Goal: Entertainment & Leisure: Consume media (video, audio)

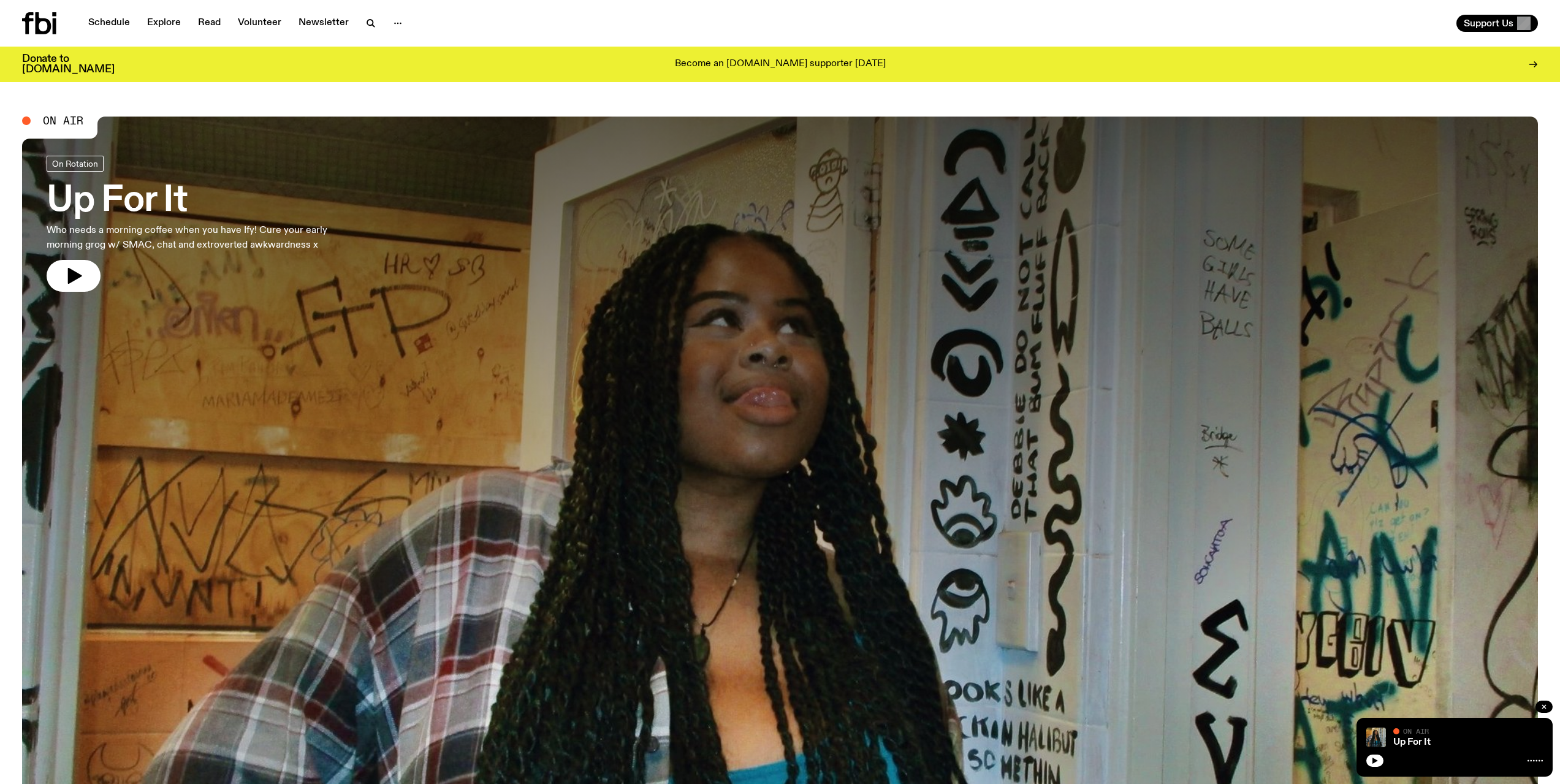
click at [73, 279] on icon "button" at bounding box center [75, 275] width 14 height 16
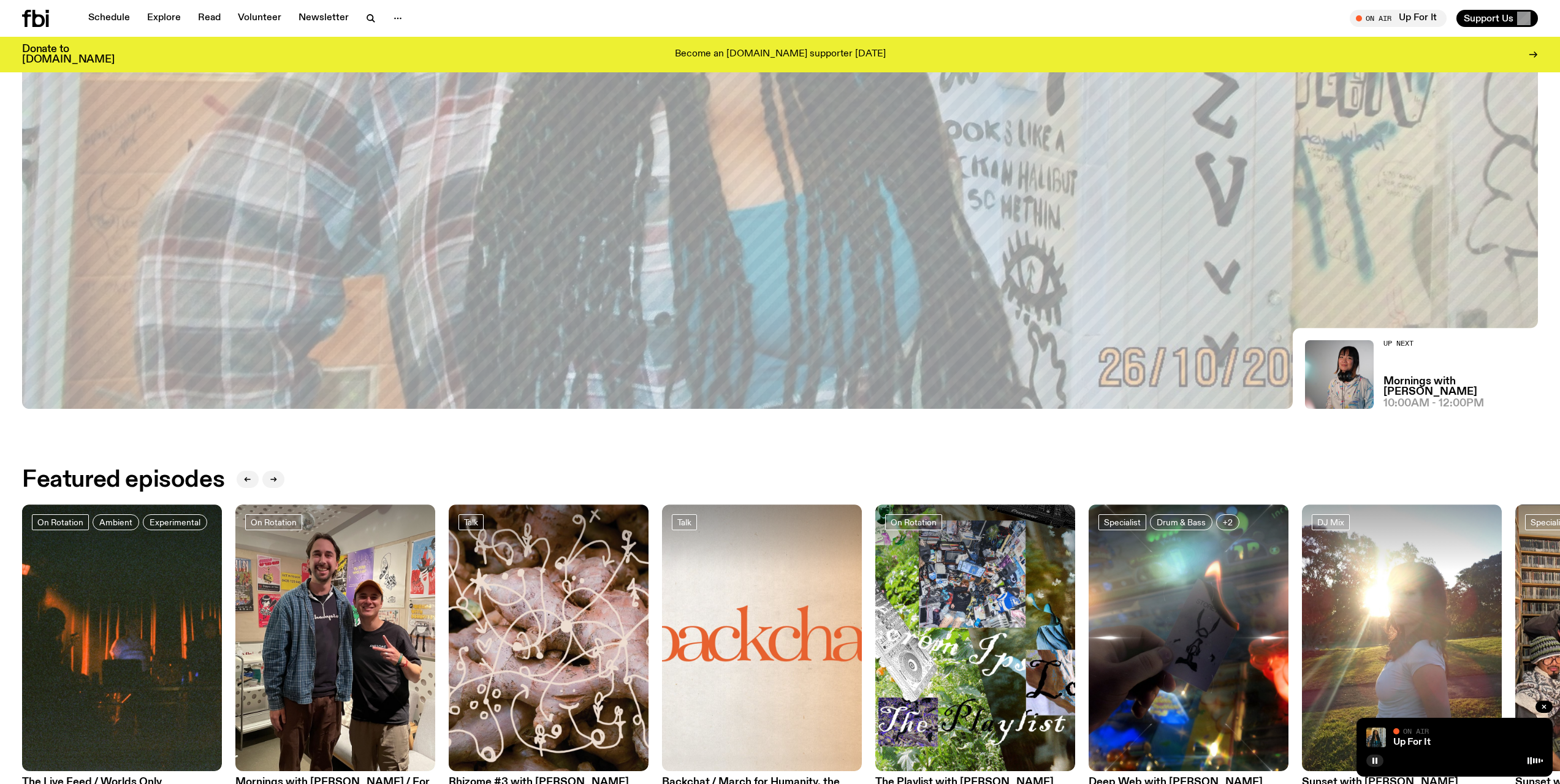
scroll to position [544, 0]
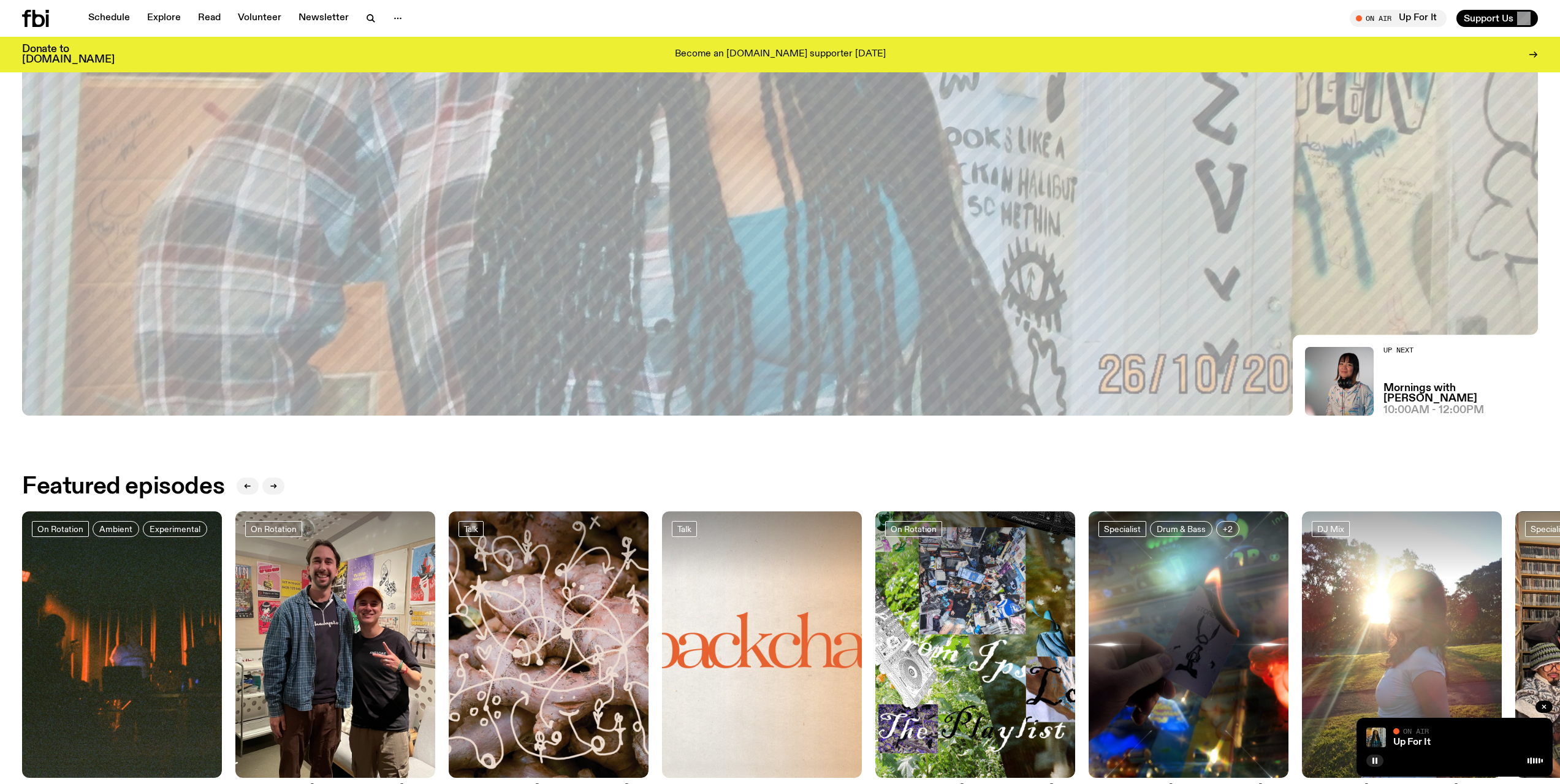
click at [1520, 753] on div at bounding box center [1455, 759] width 176 height 15
click at [1443, 739] on div "Up For It" at bounding box center [1467, 742] width 152 height 9
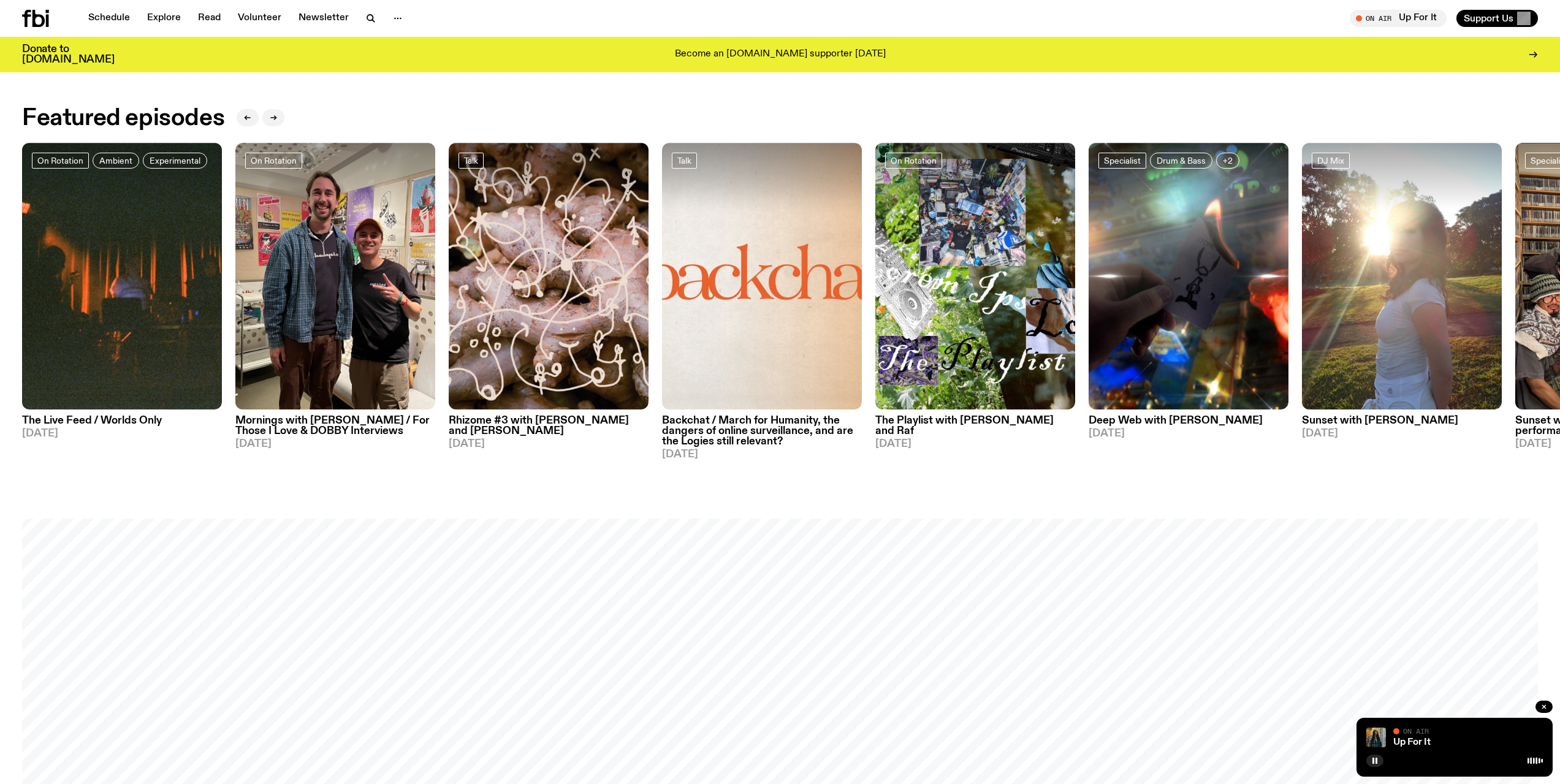
scroll to position [911, 0]
click at [1176, 328] on img at bounding box center [1188, 276] width 200 height 266
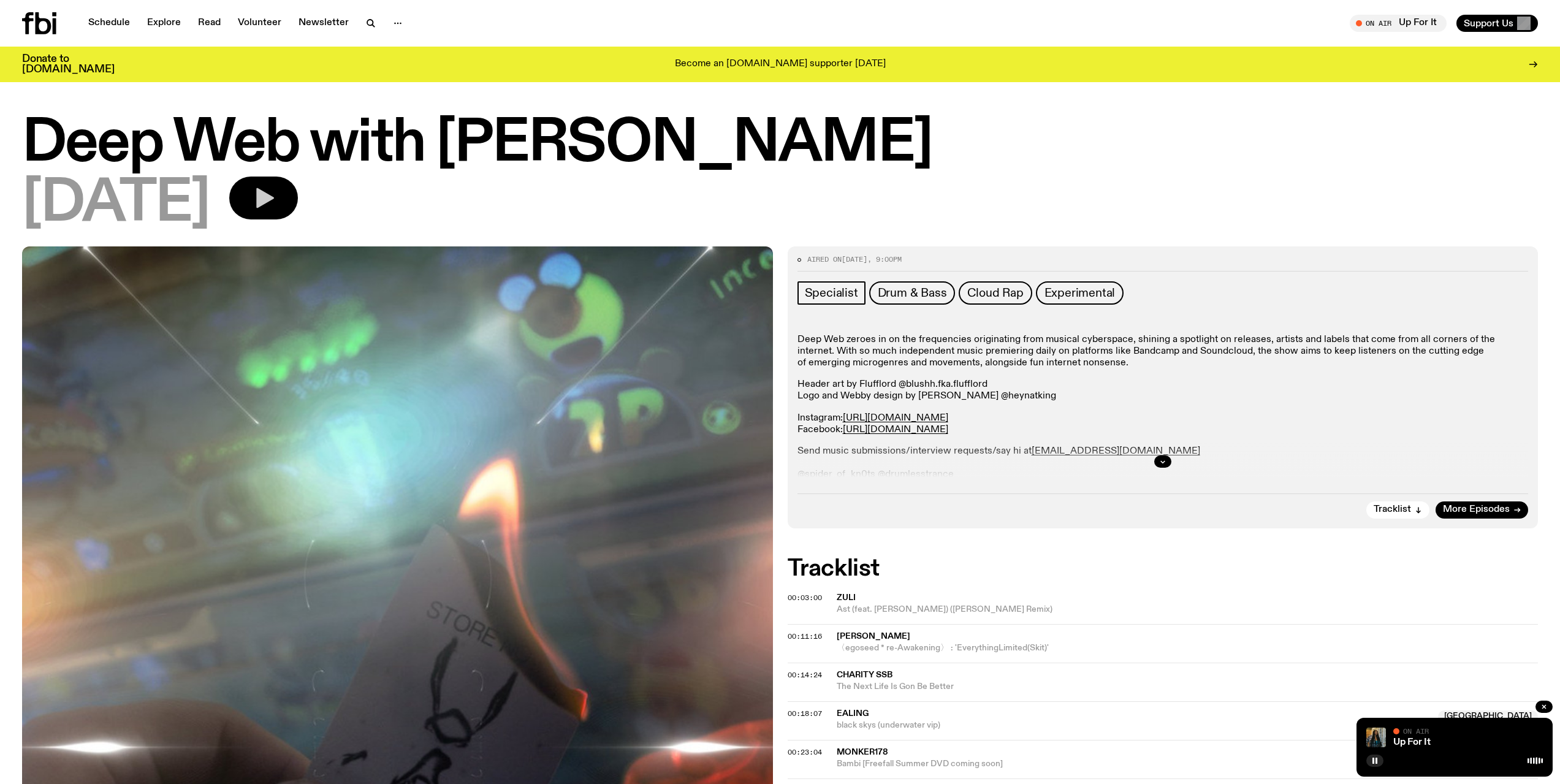
click at [293, 192] on button "button" at bounding box center [263, 197] width 68 height 43
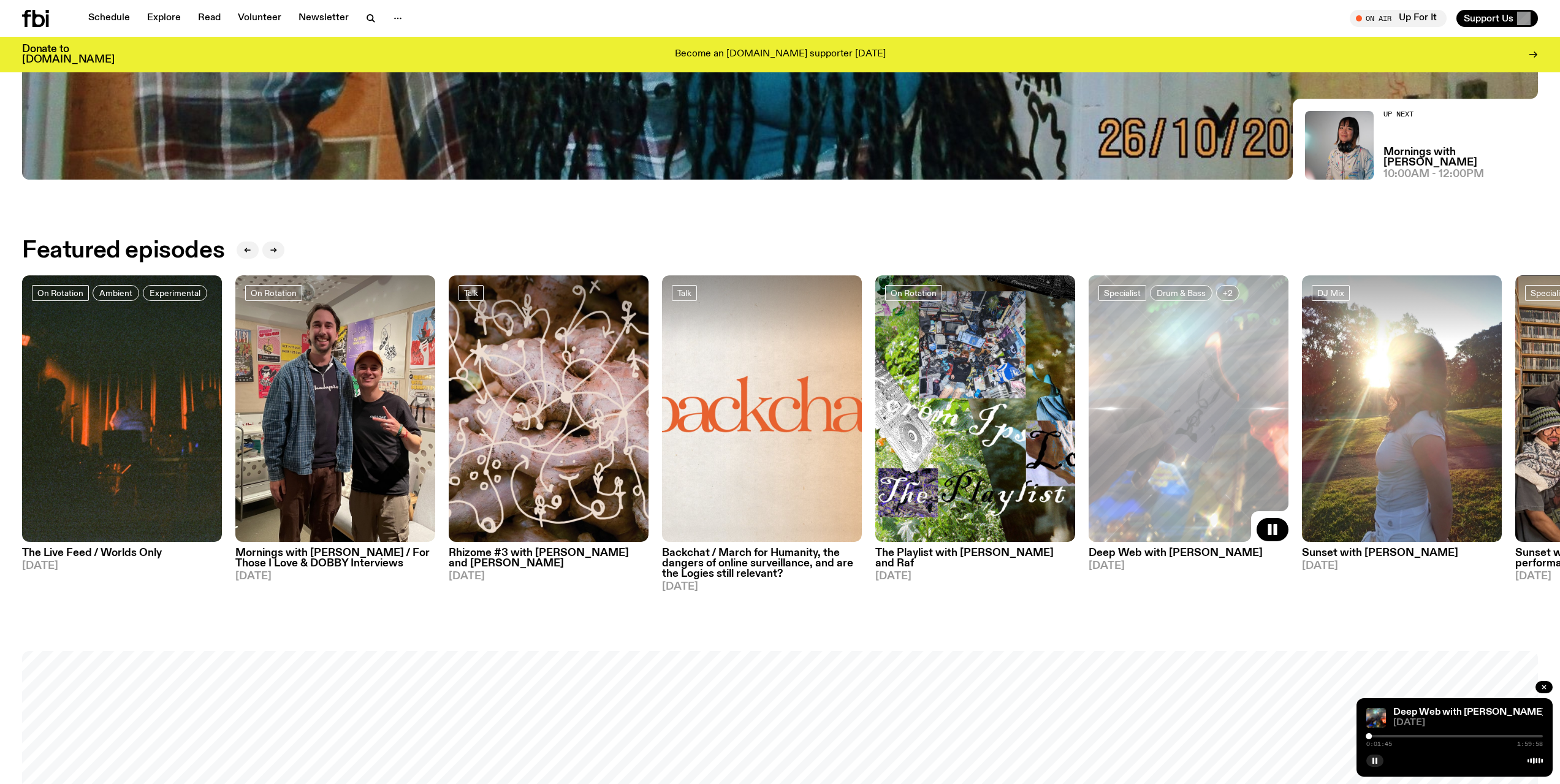
scroll to position [705, 0]
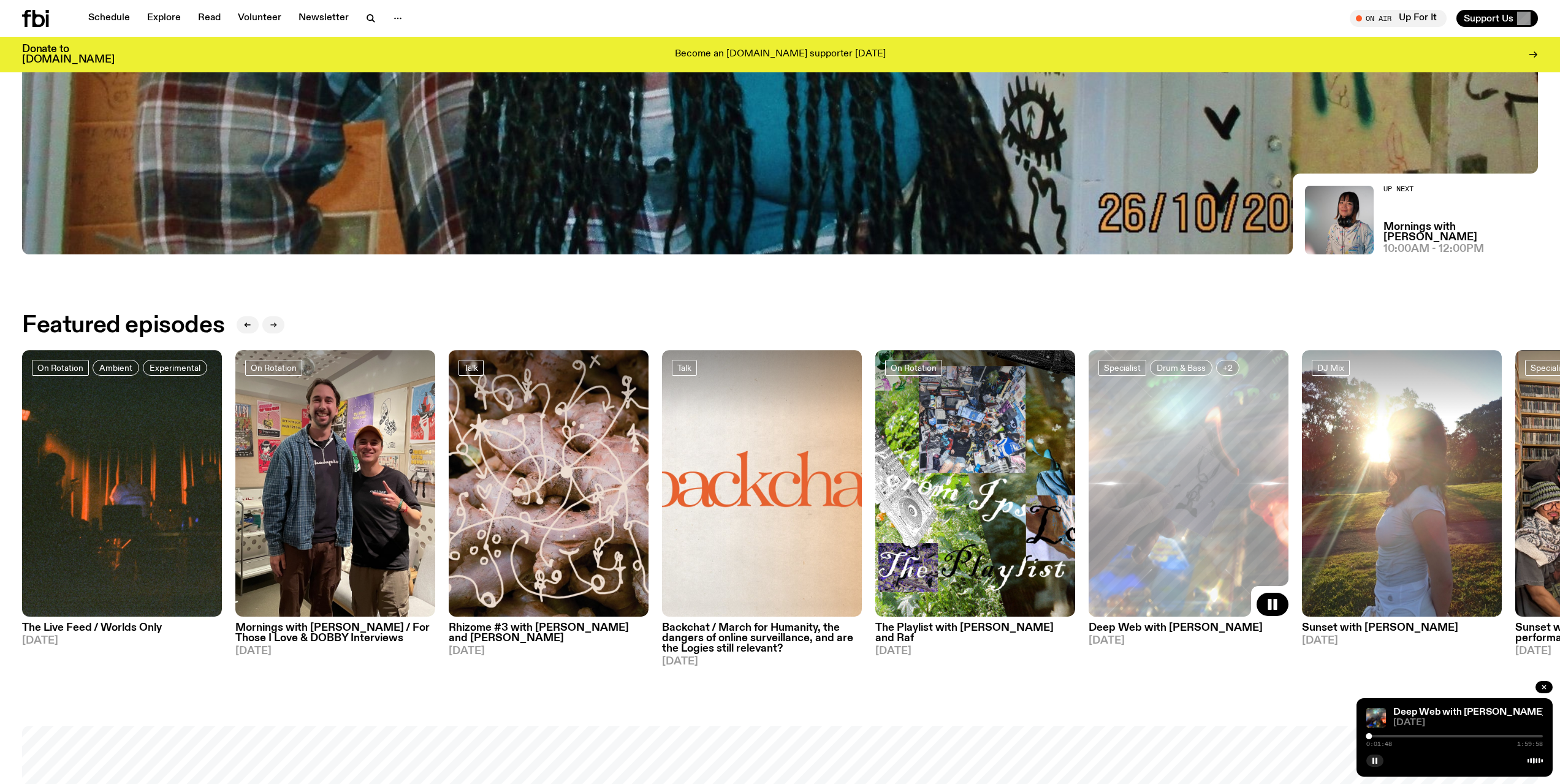
click at [270, 322] on icon "button" at bounding box center [274, 325] width 8 height 8
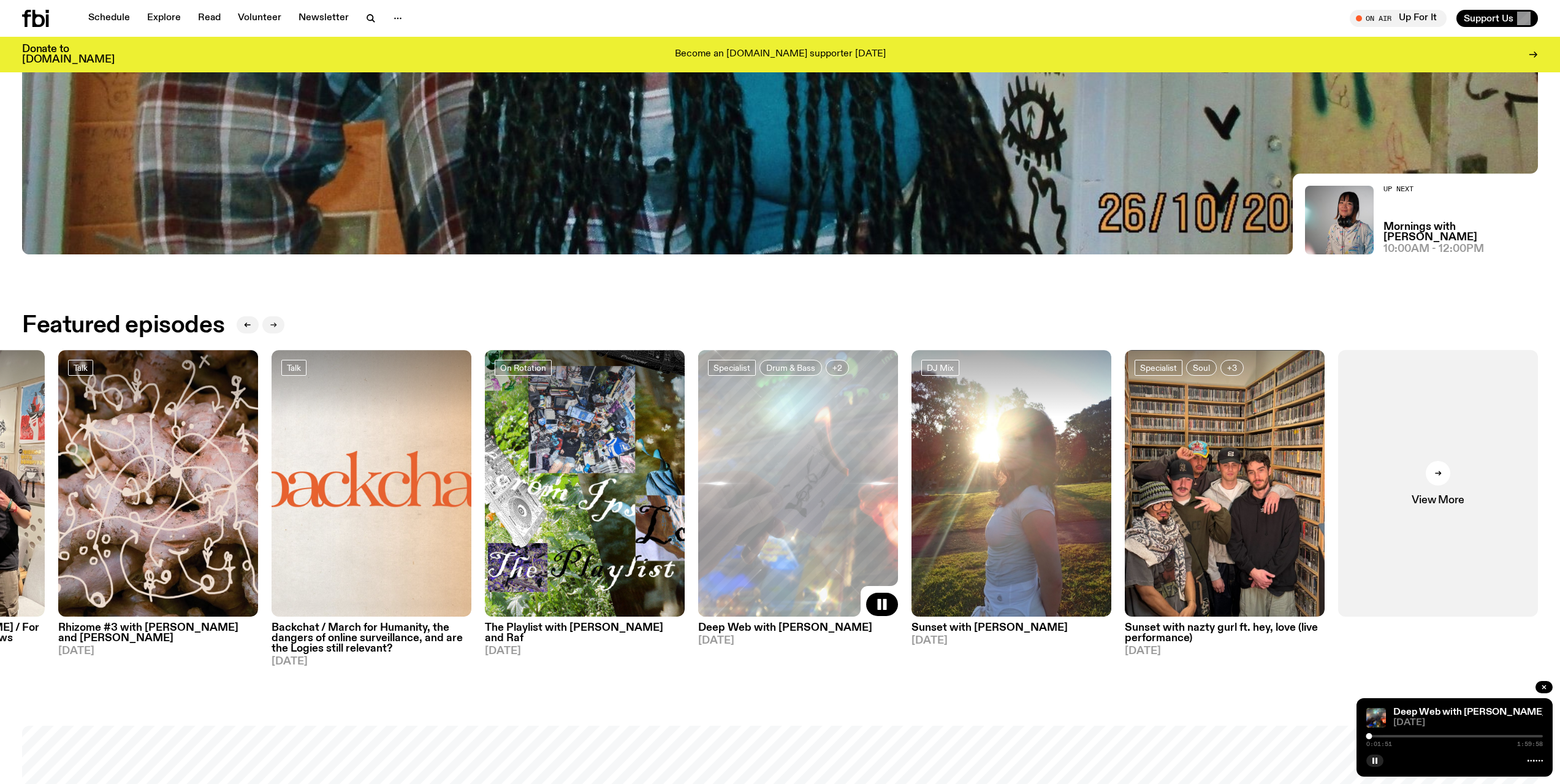
click at [270, 322] on icon "button" at bounding box center [274, 325] width 8 height 8
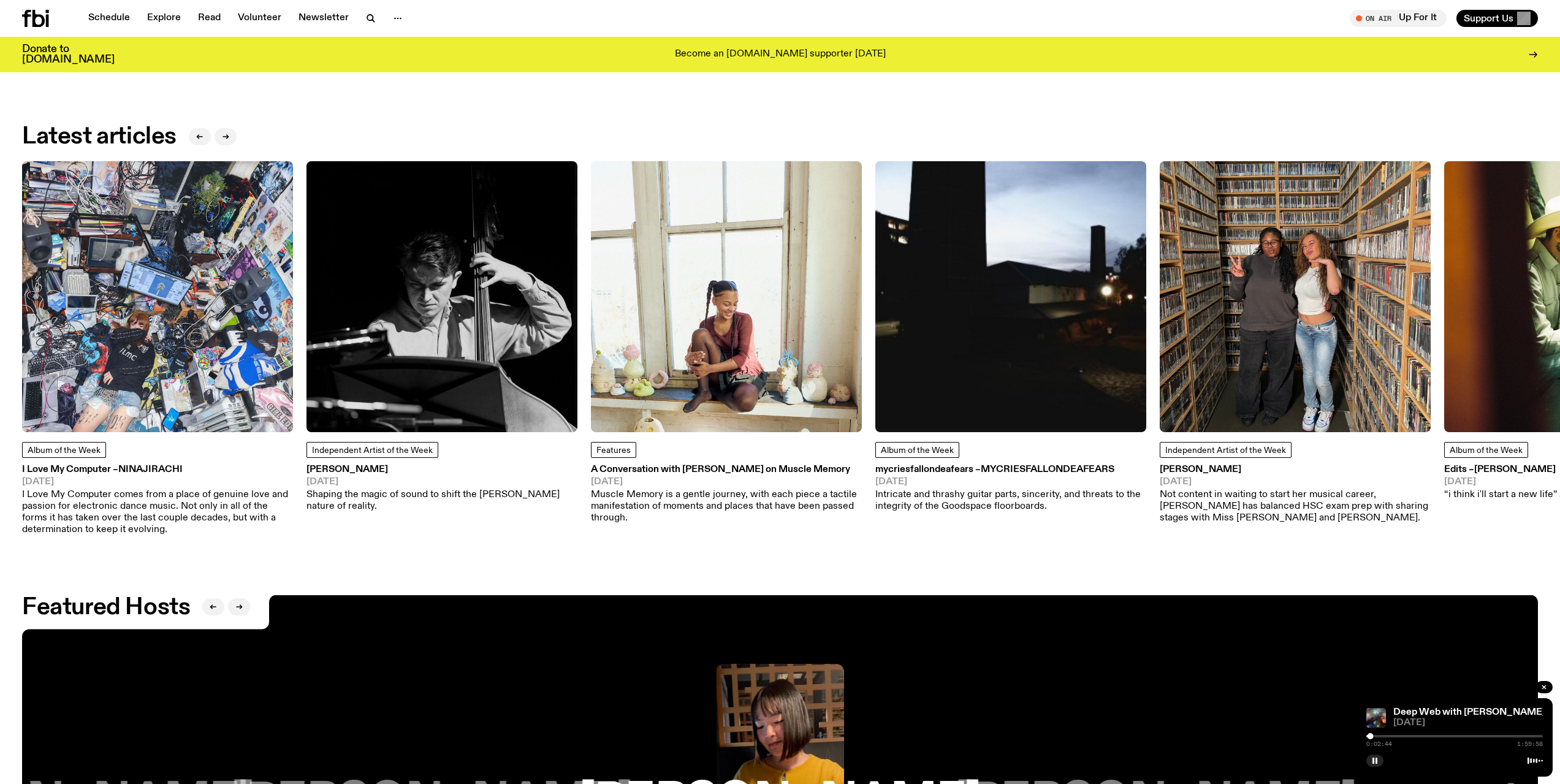
scroll to position [2236, 0]
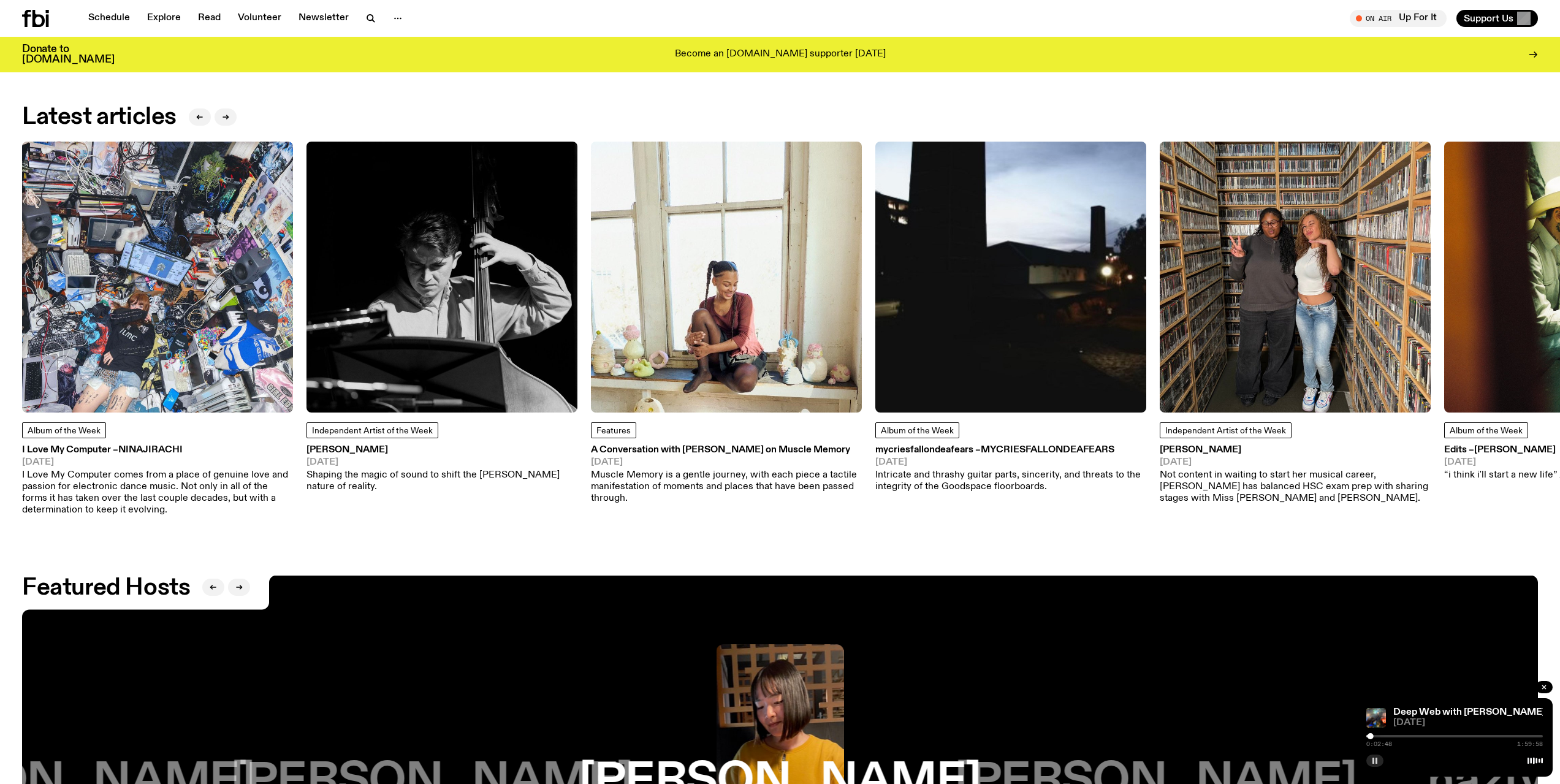
click at [1380, 758] on button "button" at bounding box center [1375, 760] width 17 height 12
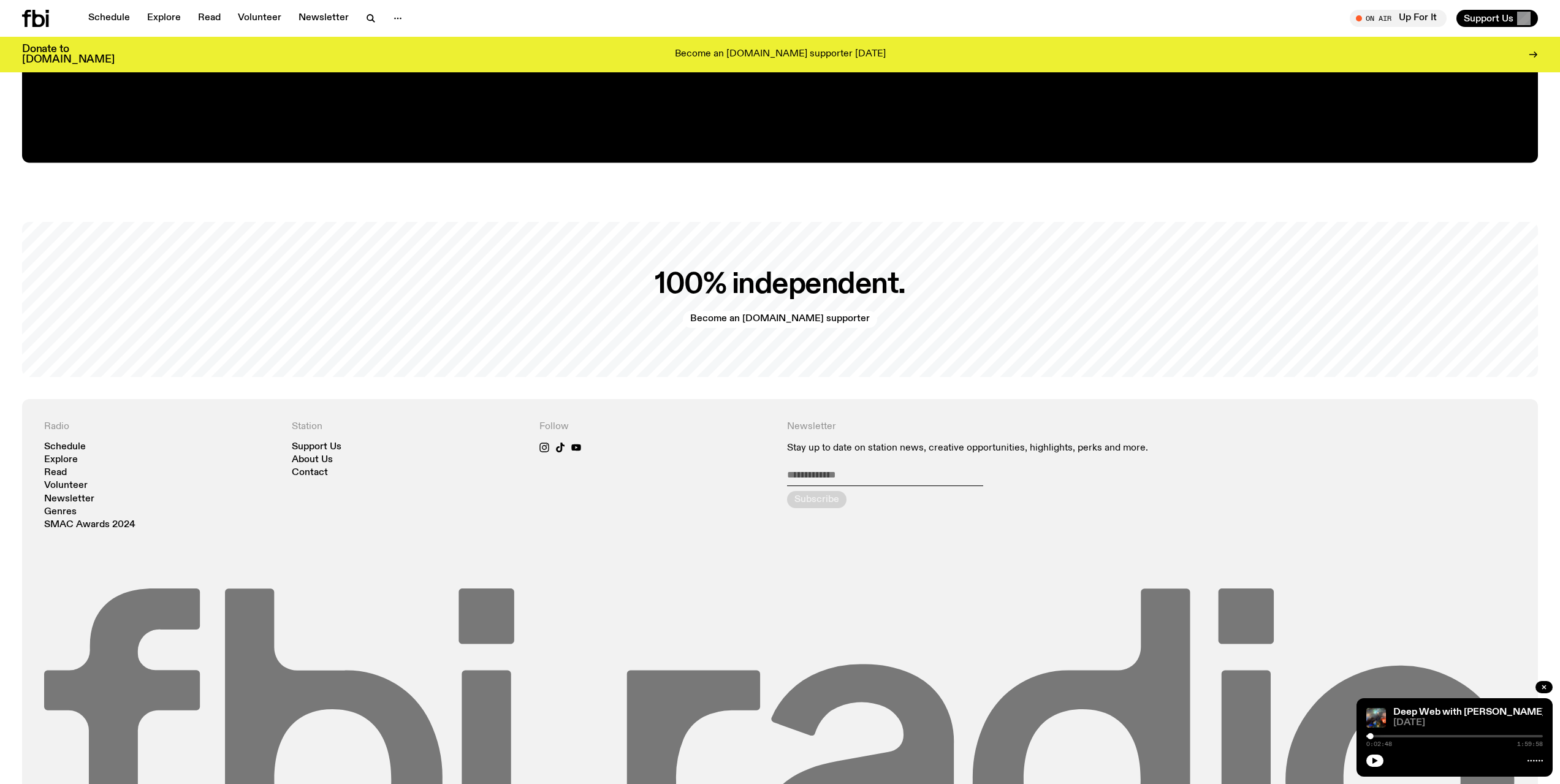
scroll to position [3278, 0]
